Goal: Information Seeking & Learning: Understand process/instructions

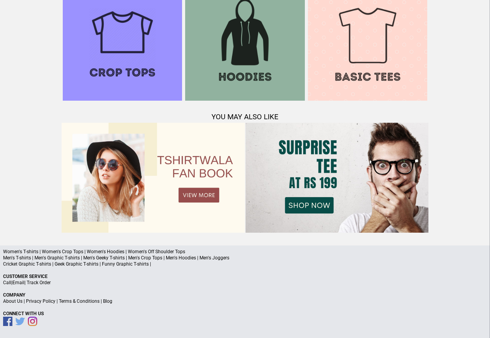
scroll to position [748, 0]
click at [82, 302] on link "Terms & Conditions" at bounding box center [79, 301] width 41 height 5
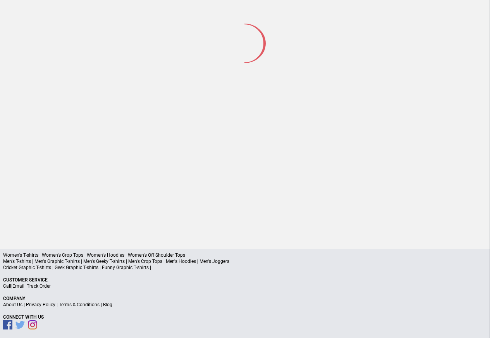
scroll to position [102, 0]
